Goal: Task Accomplishment & Management: Manage account settings

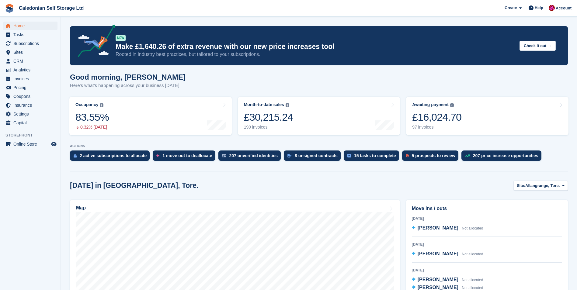
scroll to position [213, 0]
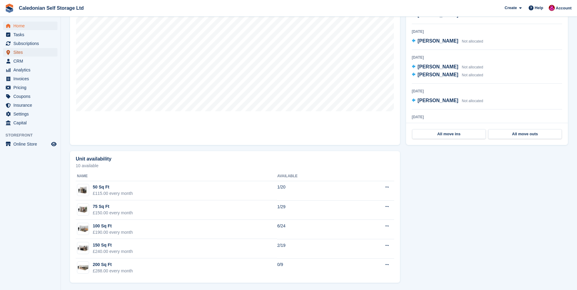
click at [18, 52] on span "Sites" at bounding box center [31, 52] width 37 height 9
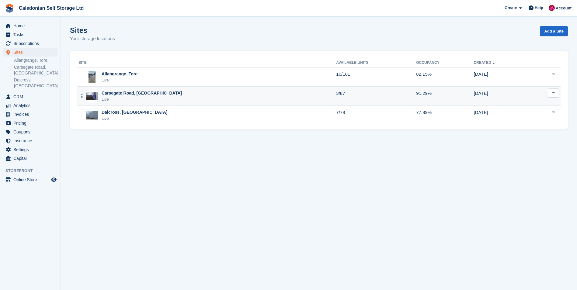
click at [125, 92] on div "Carsegate Road, [GEOGRAPHIC_DATA]" at bounding box center [142, 93] width 80 height 6
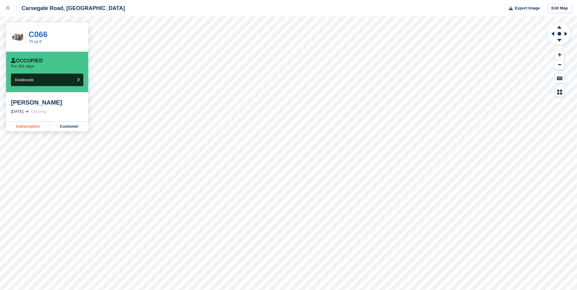
click at [34, 128] on link "Subscription" at bounding box center [28, 127] width 44 height 10
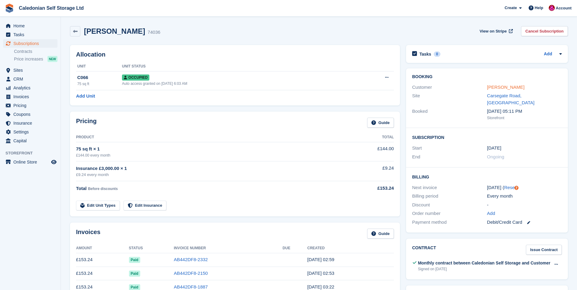
click at [513, 87] on link "Patricia Anderson" at bounding box center [505, 87] width 37 height 5
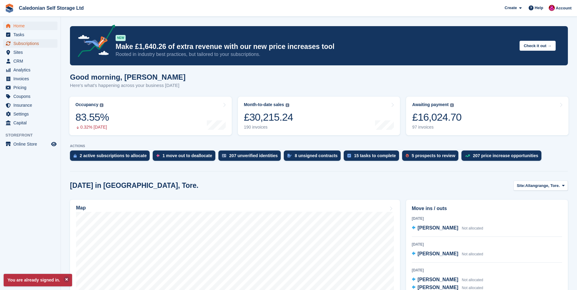
click at [38, 44] on span "Subscriptions" at bounding box center [31, 43] width 37 height 9
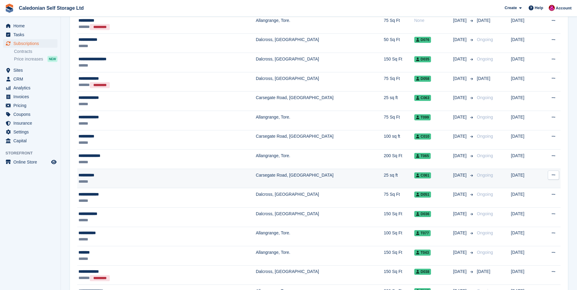
scroll to position [213, 0]
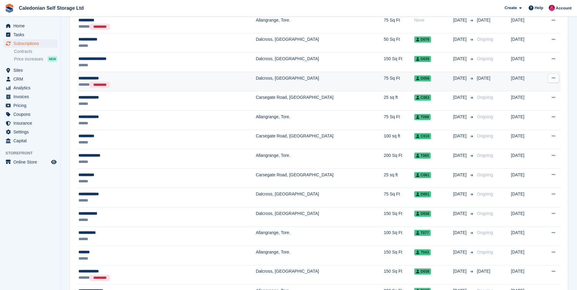
click at [89, 79] on div "**********" at bounding box center [131, 78] width 107 height 6
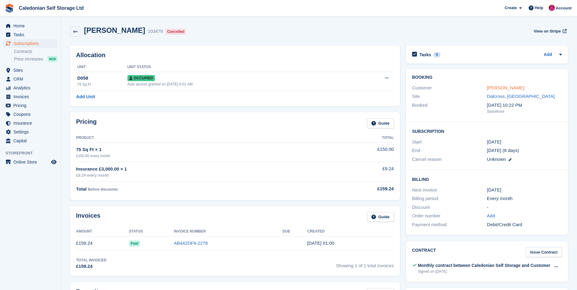
click at [499, 89] on link "[PERSON_NAME]" at bounding box center [505, 87] width 37 height 5
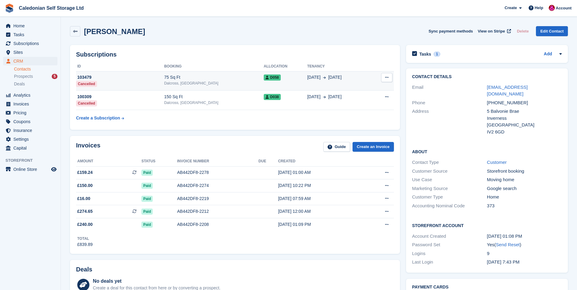
click at [180, 76] on div "75 Sq Ft" at bounding box center [213, 77] width 99 height 6
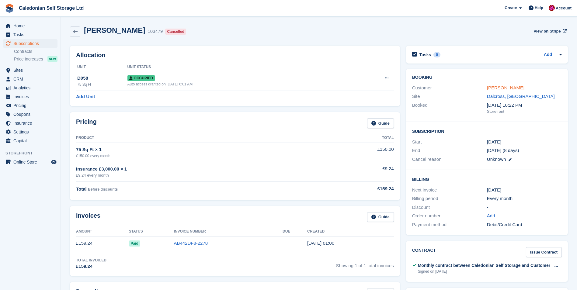
click at [506, 89] on link "[PERSON_NAME]" at bounding box center [505, 87] width 37 height 5
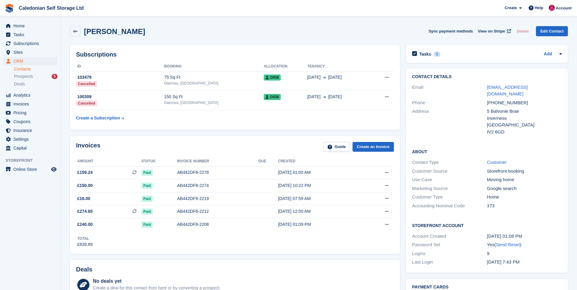
drag, startPoint x: 505, startPoint y: 89, endPoint x: 453, endPoint y: 109, distance: 55.7
click at [453, 109] on div "Address" at bounding box center [449, 121] width 75 height 27
